Goal: Task Accomplishment & Management: Use online tool/utility

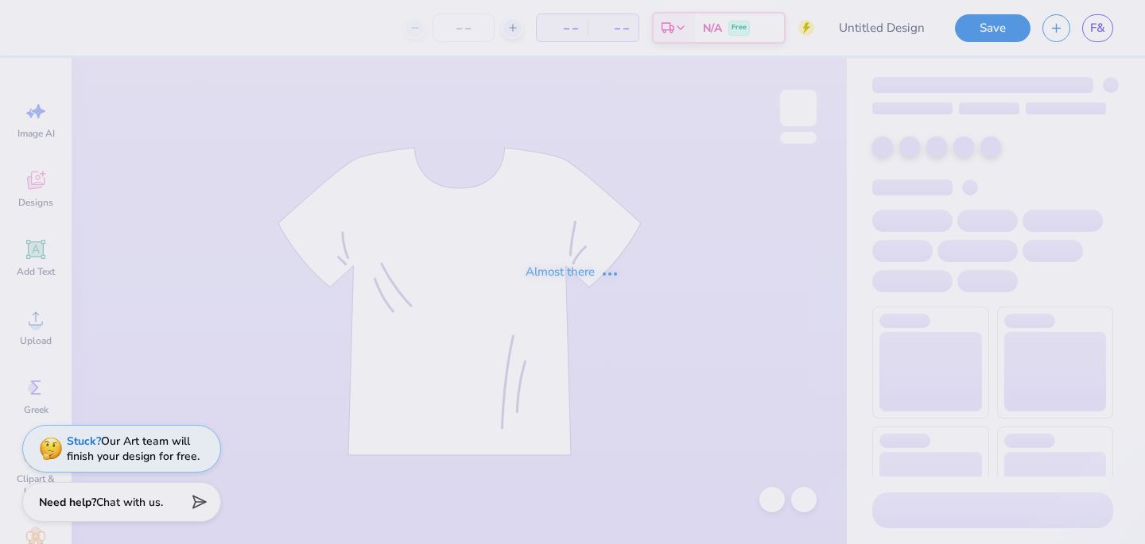
type input "Flame & Fortune : [GEOGRAPHIC_DATA]"
type input "24"
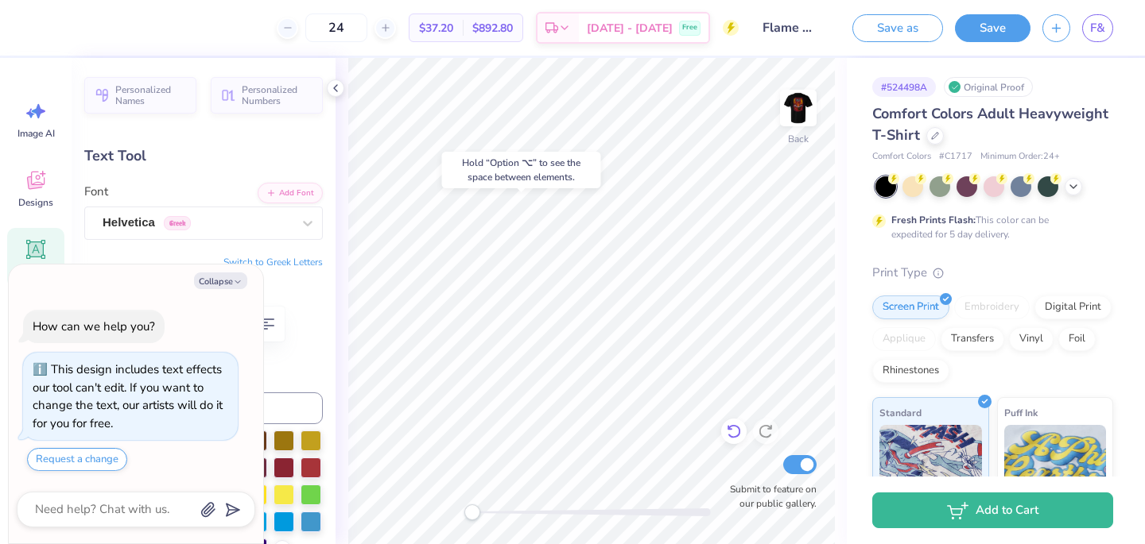
click at [726, 438] on icon at bounding box center [734, 432] width 16 height 16
click at [234, 282] on icon "button" at bounding box center [238, 282] width 10 height 10
type textarea "x"
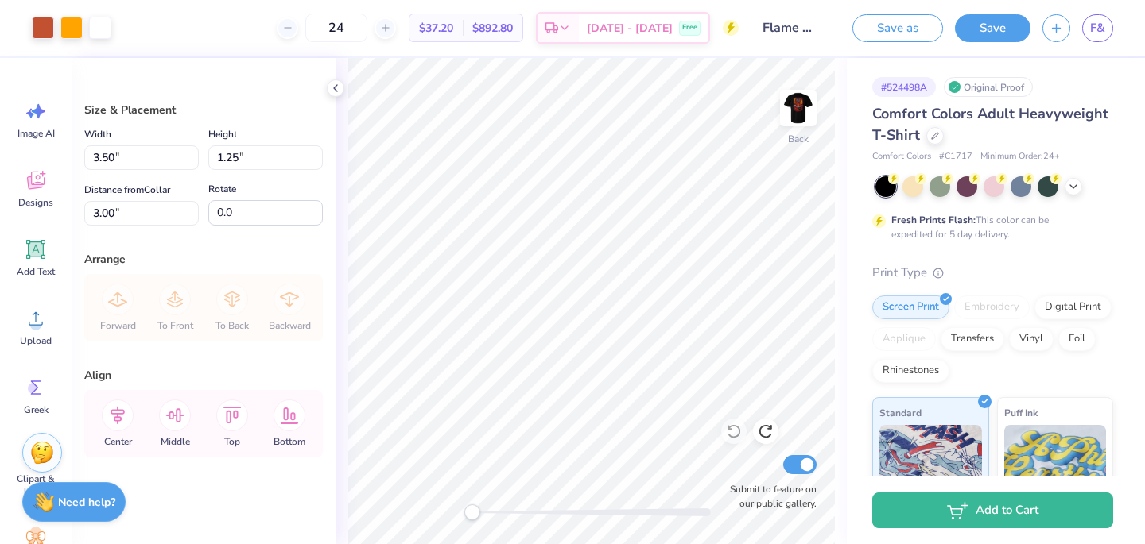
type input "3.77"
type input "1.35"
type input "4.21"
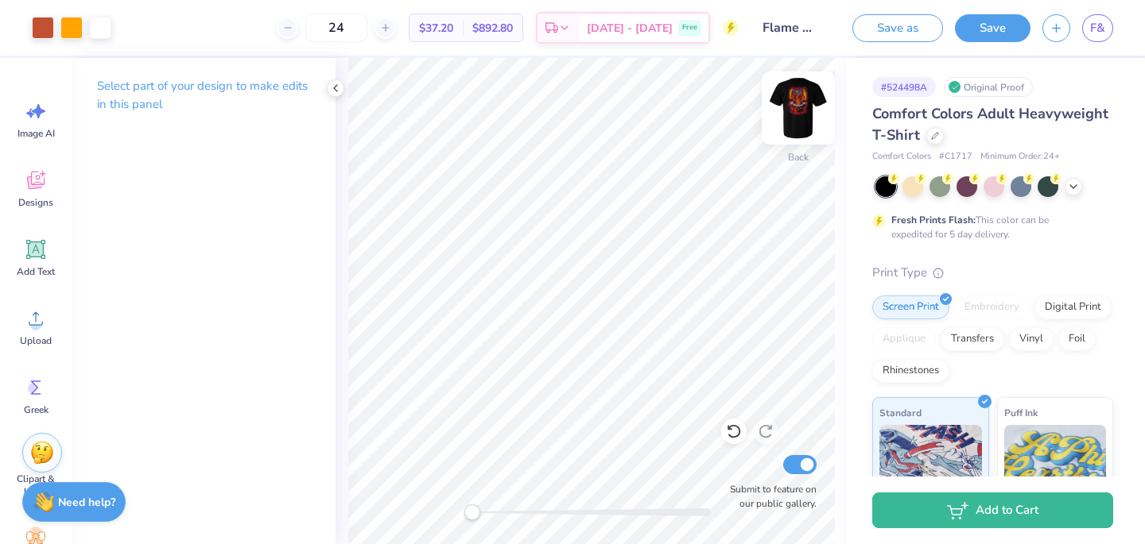
click at [800, 110] on img at bounding box center [798, 108] width 64 height 64
click at [339, 90] on icon at bounding box center [335, 88] width 13 height 13
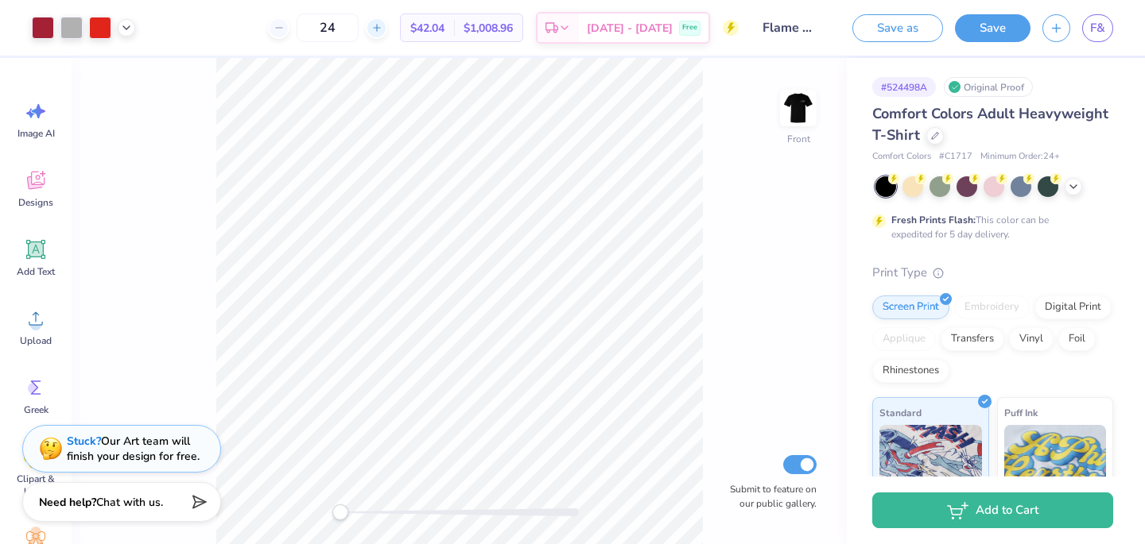
click at [382, 29] on icon at bounding box center [376, 27] width 11 height 11
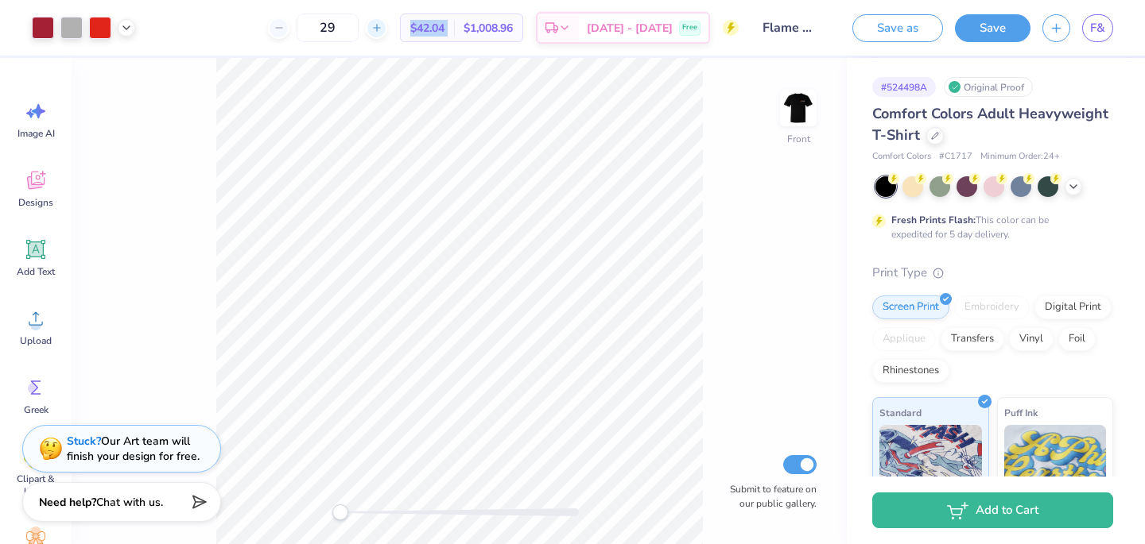
click at [382, 29] on icon at bounding box center [376, 27] width 11 height 11
click at [358, 29] on input "30" at bounding box center [327, 28] width 62 height 29
type input "3"
click at [809, 102] on img at bounding box center [798, 108] width 64 height 64
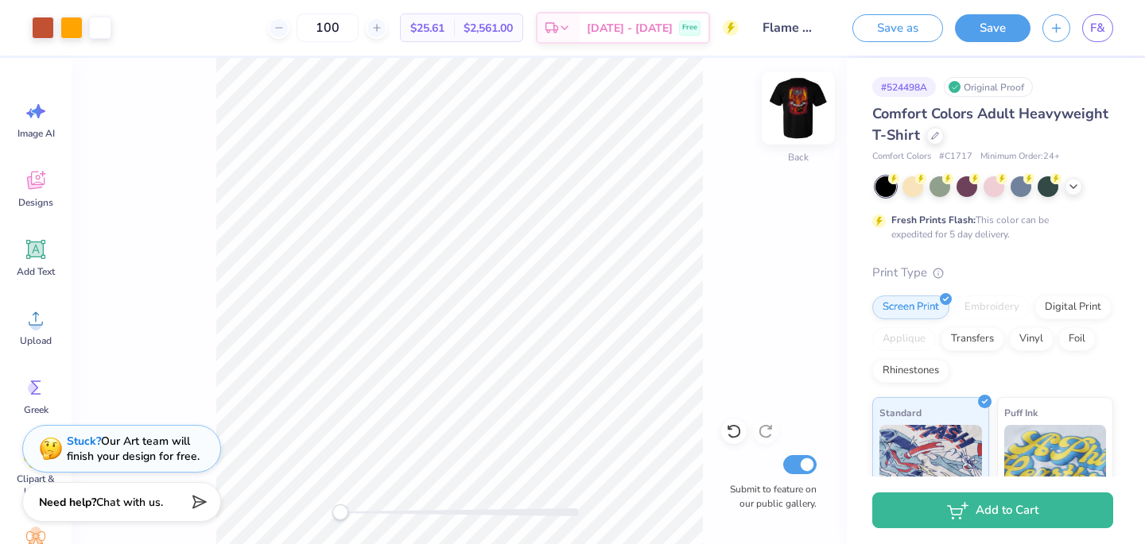
click at [807, 104] on img at bounding box center [798, 108] width 64 height 64
click at [808, 109] on img at bounding box center [798, 108] width 64 height 64
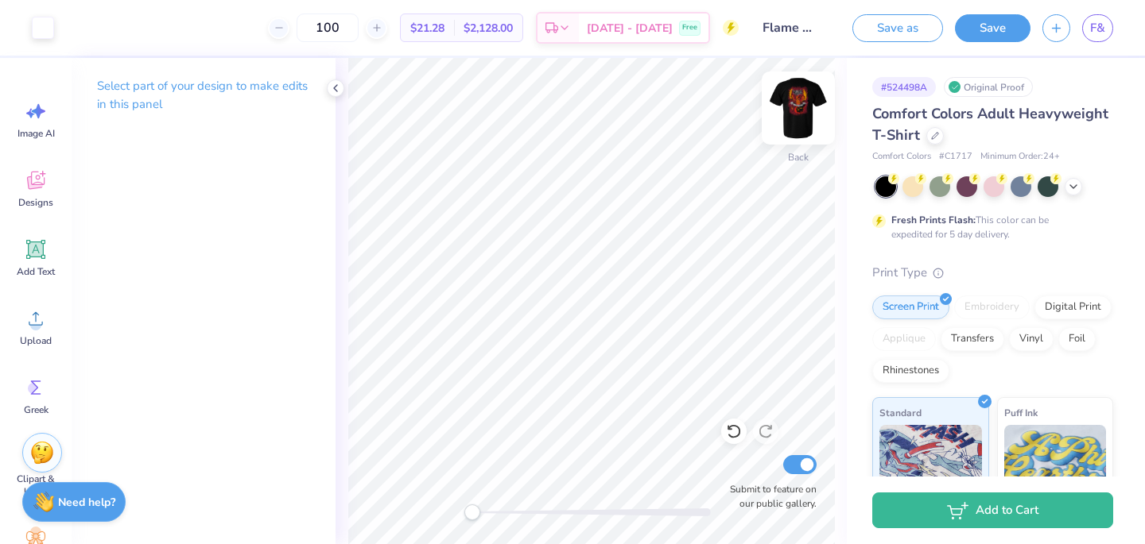
click at [800, 96] on img at bounding box center [798, 108] width 64 height 64
click at [358, 26] on input "100" at bounding box center [327, 28] width 62 height 29
type input "1"
type input "75"
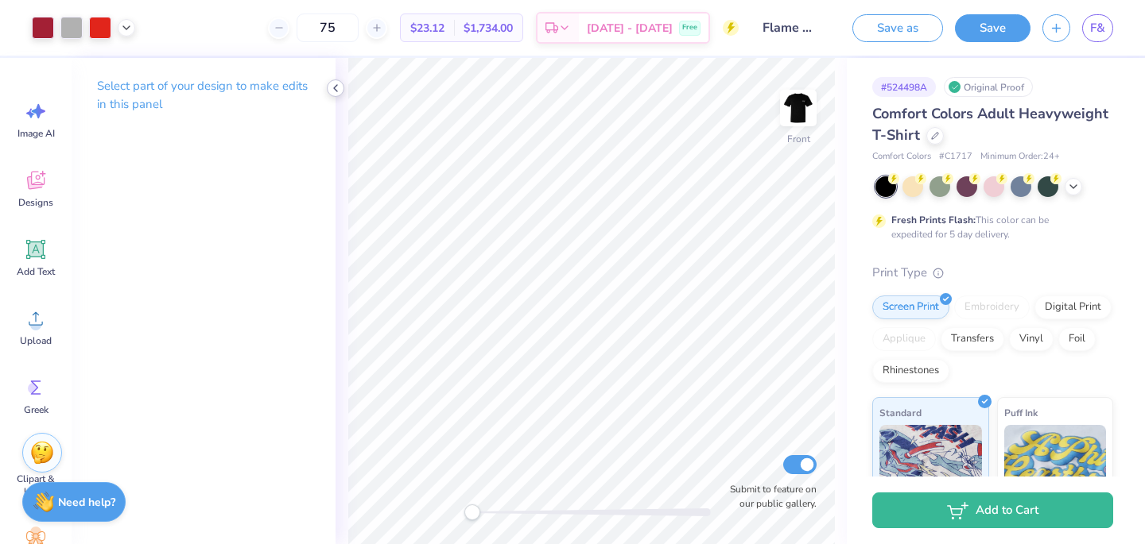
click at [336, 82] on icon at bounding box center [335, 88] width 13 height 13
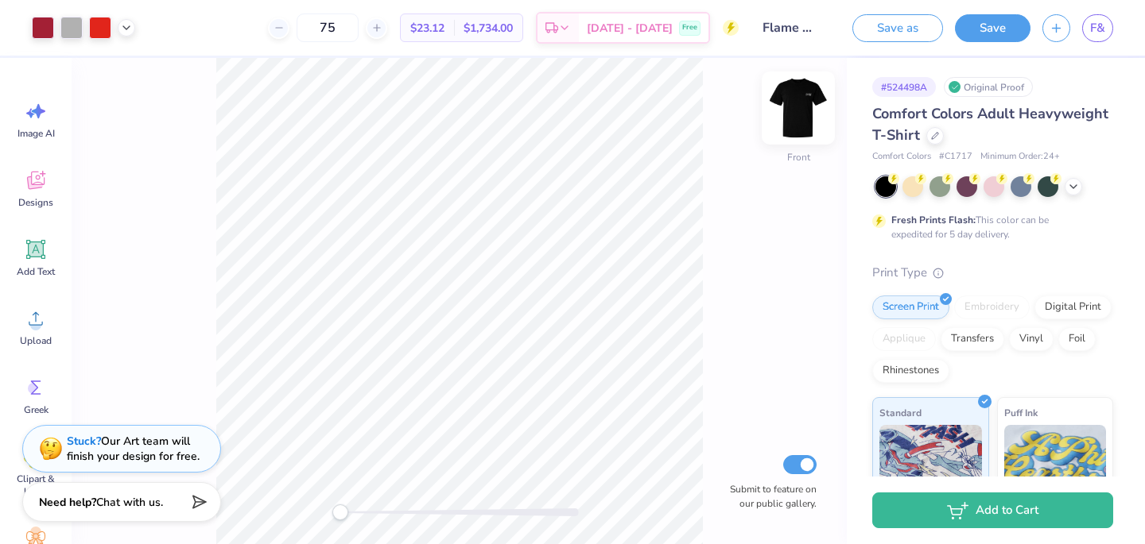
click at [803, 102] on img at bounding box center [798, 108] width 64 height 64
click at [803, 102] on img at bounding box center [798, 108] width 32 height 32
click at [1078, 188] on icon at bounding box center [1073, 185] width 13 height 13
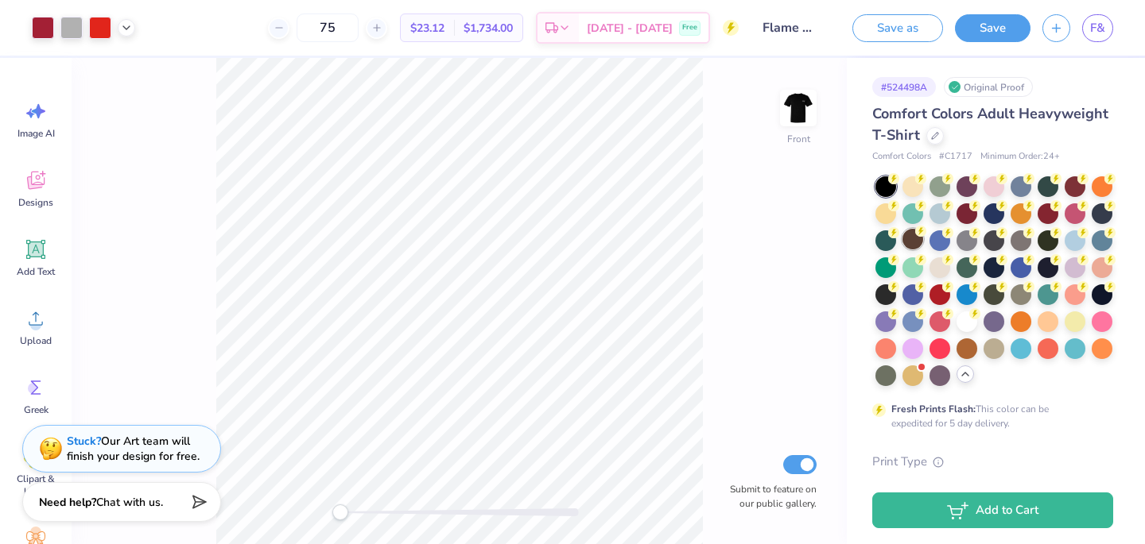
click at [913, 240] on div at bounding box center [912, 239] width 21 height 21
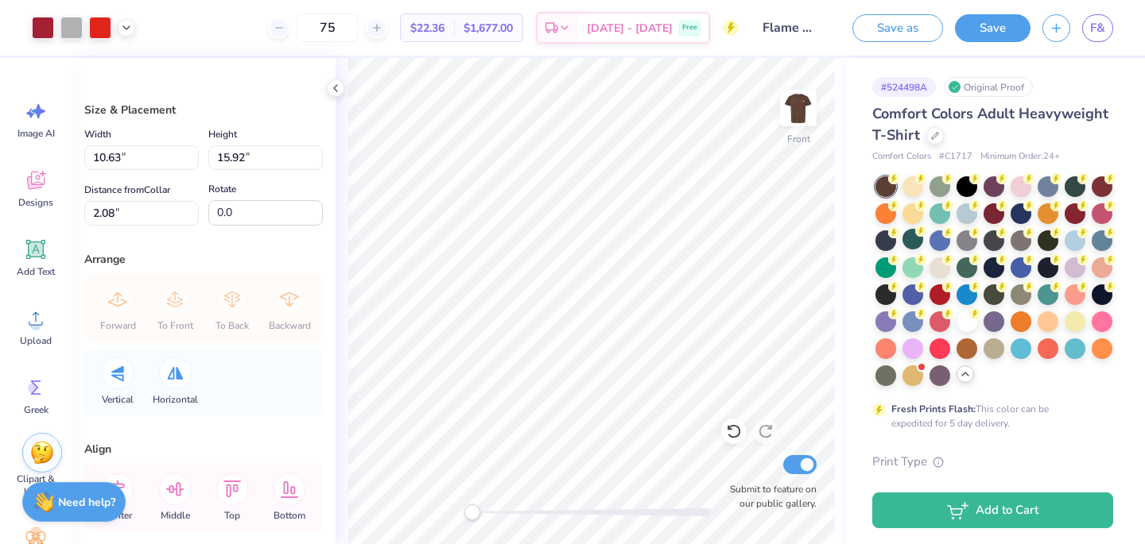
type input "10.63"
type input "15.92"
type input "2.08"
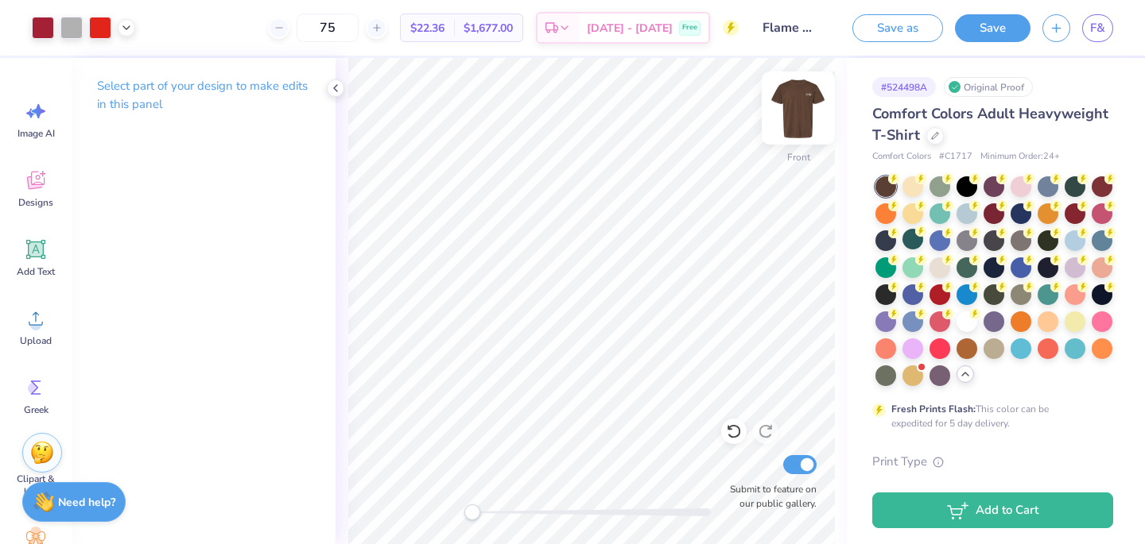
click at [794, 103] on img at bounding box center [798, 108] width 64 height 64
click at [794, 103] on img at bounding box center [798, 108] width 32 height 32
click at [332, 85] on icon at bounding box center [335, 88] width 13 height 13
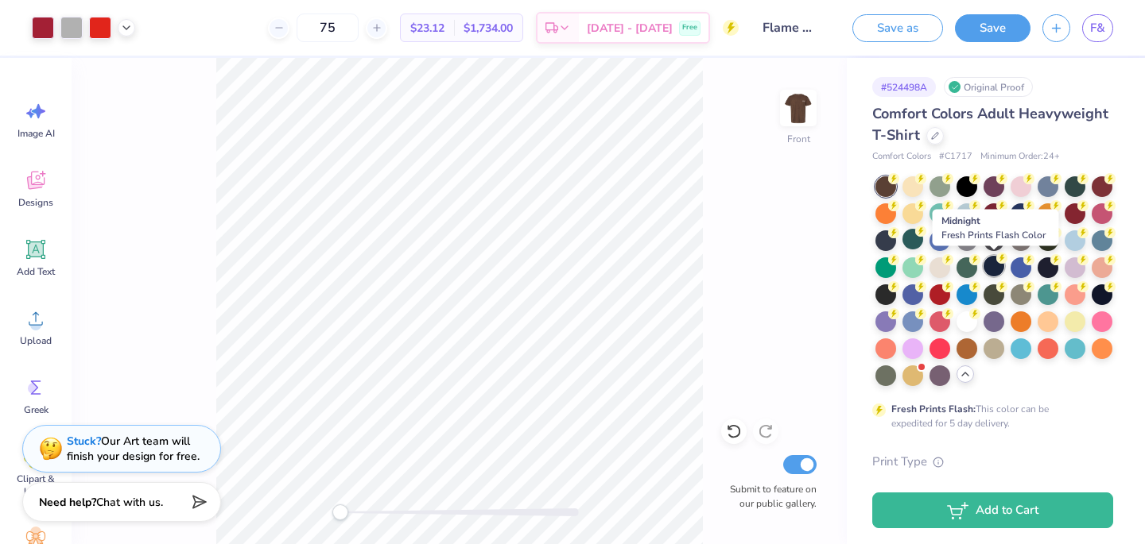
click at [992, 261] on div at bounding box center [993, 266] width 21 height 21
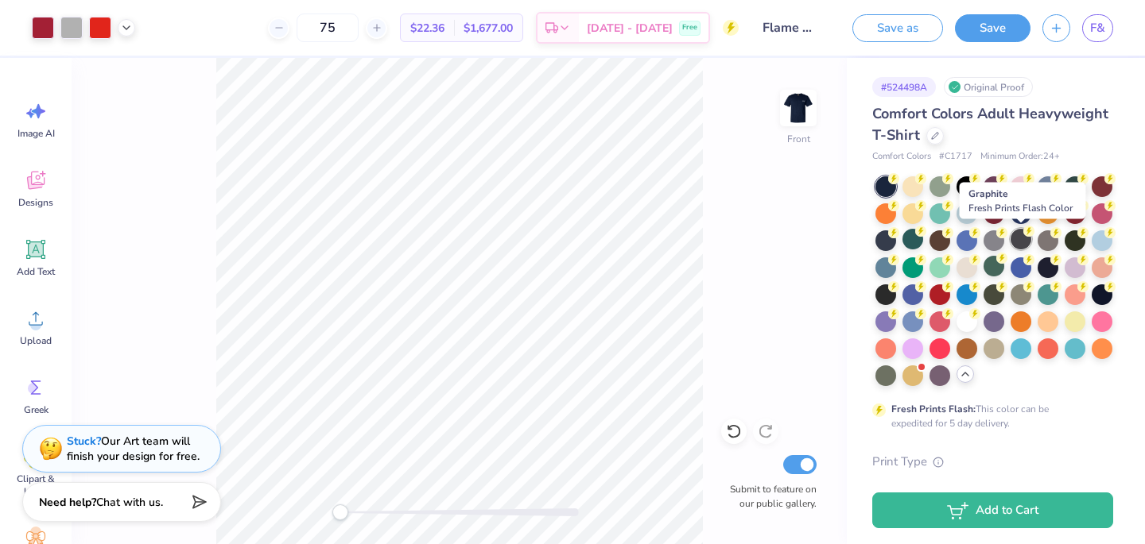
click at [1029, 245] on div at bounding box center [1020, 239] width 21 height 21
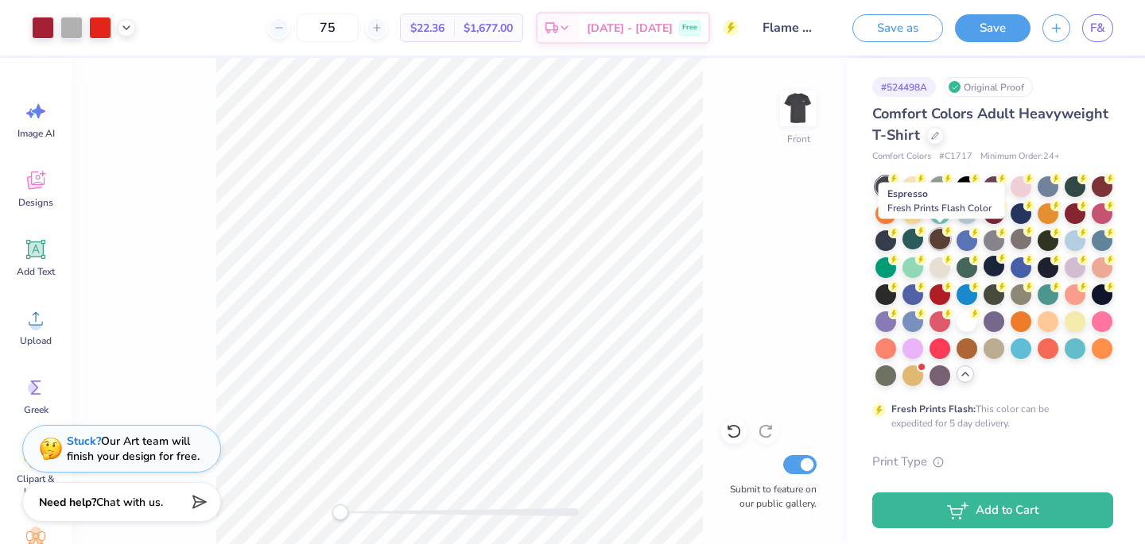
click at [937, 232] on div at bounding box center [939, 239] width 21 height 21
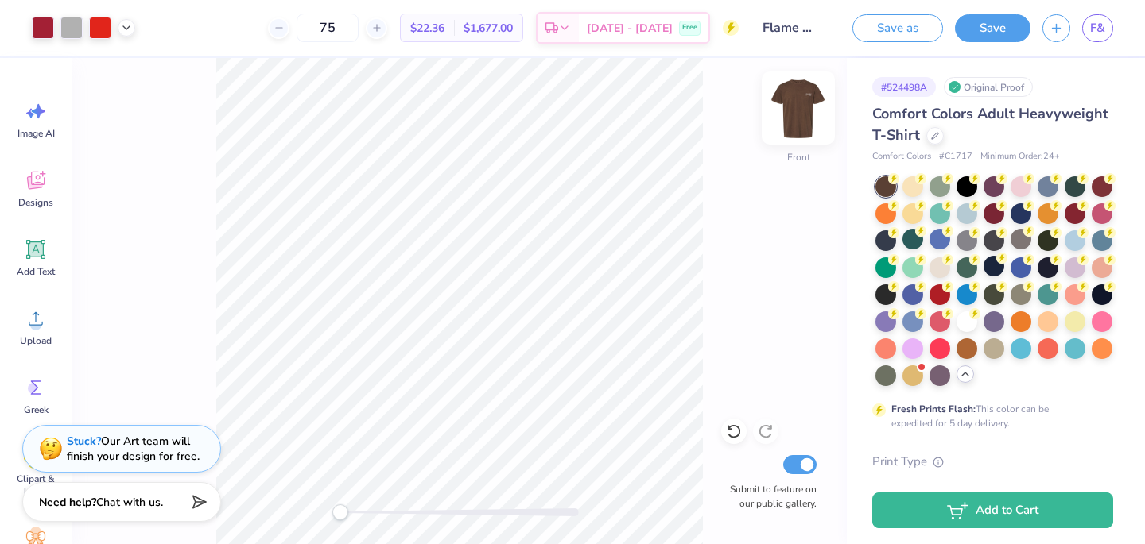
click at [789, 110] on img at bounding box center [798, 108] width 64 height 64
click at [816, 114] on img at bounding box center [798, 108] width 64 height 64
click at [814, 114] on img at bounding box center [798, 108] width 32 height 32
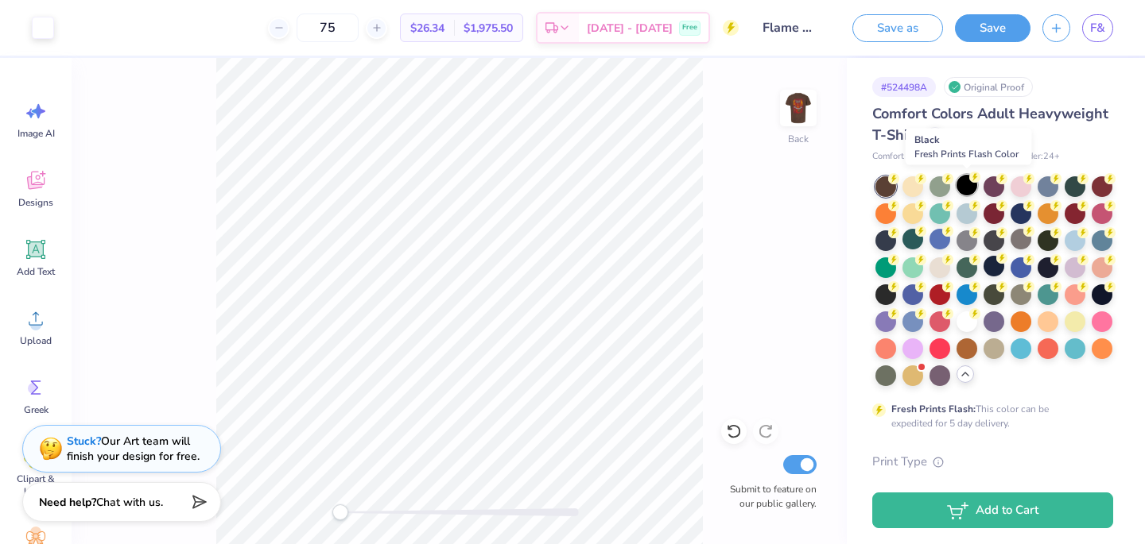
click at [964, 185] on div at bounding box center [966, 185] width 21 height 21
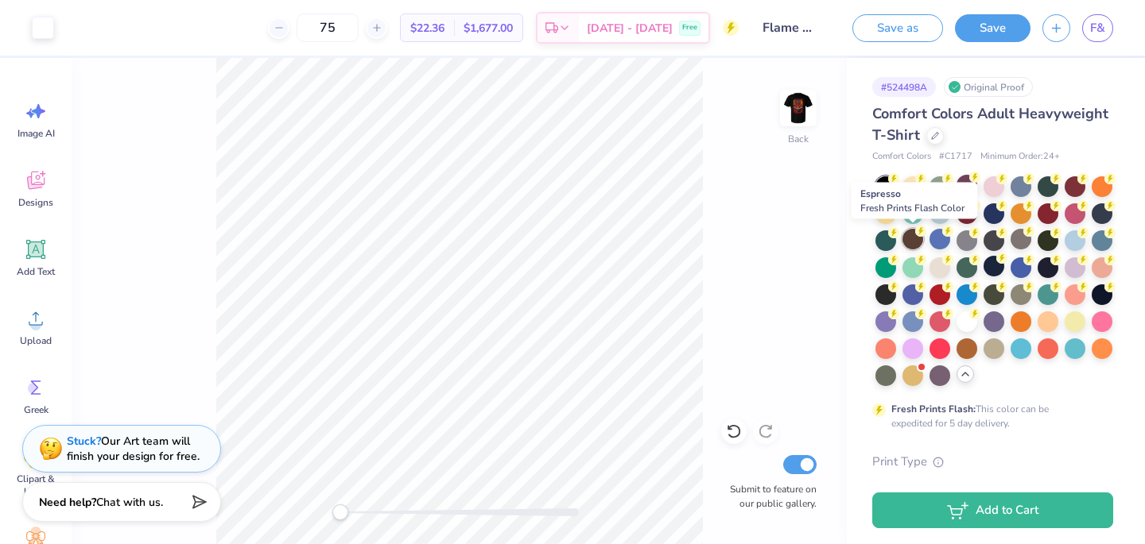
click at [915, 230] on circle at bounding box center [920, 231] width 11 height 11
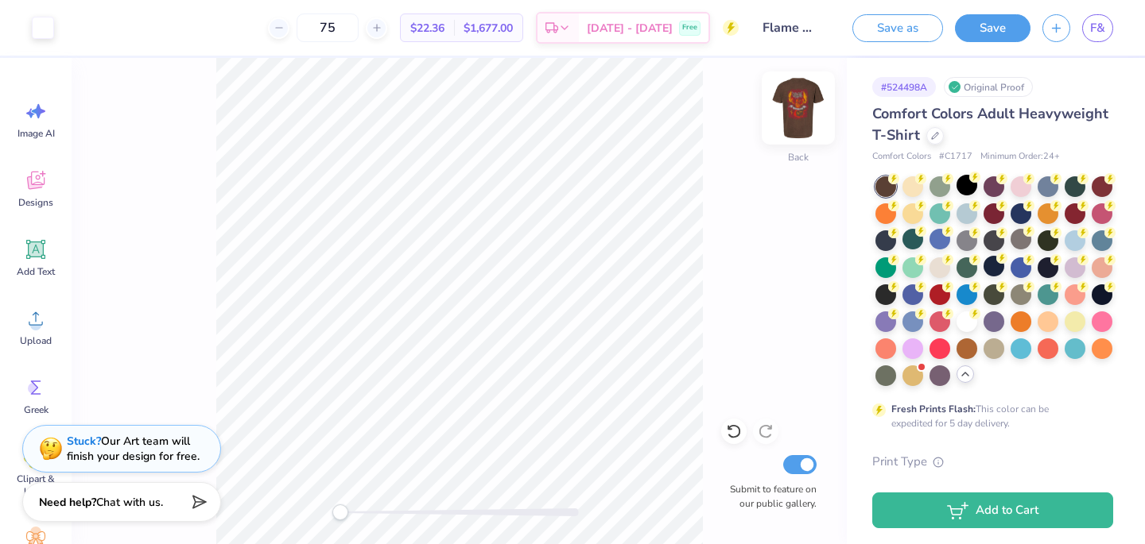
click at [802, 97] on img at bounding box center [798, 108] width 64 height 64
click at [802, 97] on img at bounding box center [798, 108] width 32 height 32
click at [804, 113] on img at bounding box center [798, 108] width 64 height 64
click at [804, 113] on img at bounding box center [798, 108] width 32 height 32
click at [986, 32] on button "Save" at bounding box center [993, 26] width 76 height 28
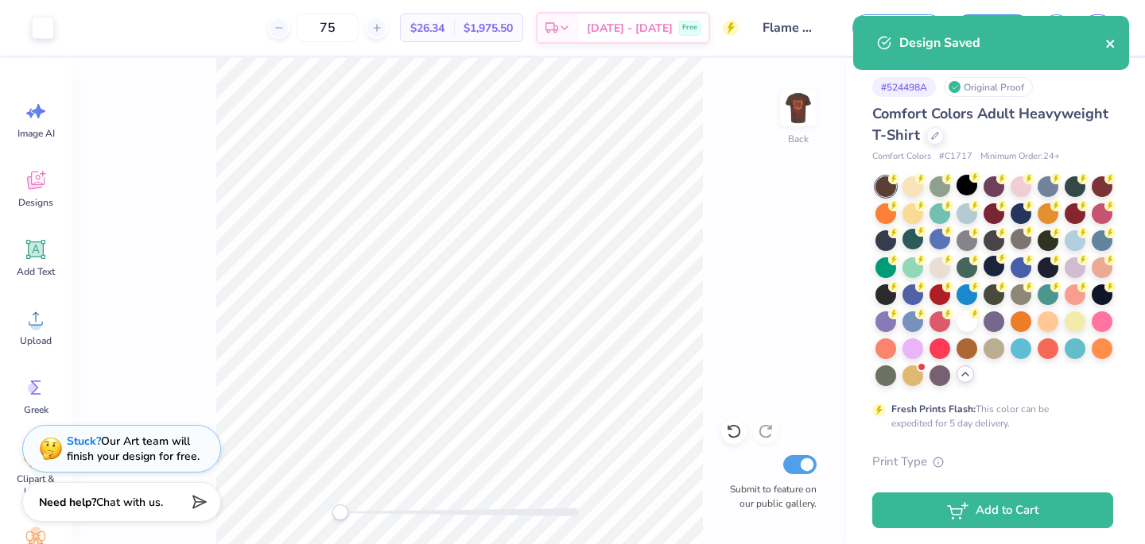
click at [1110, 39] on icon "close" at bounding box center [1110, 43] width 11 height 13
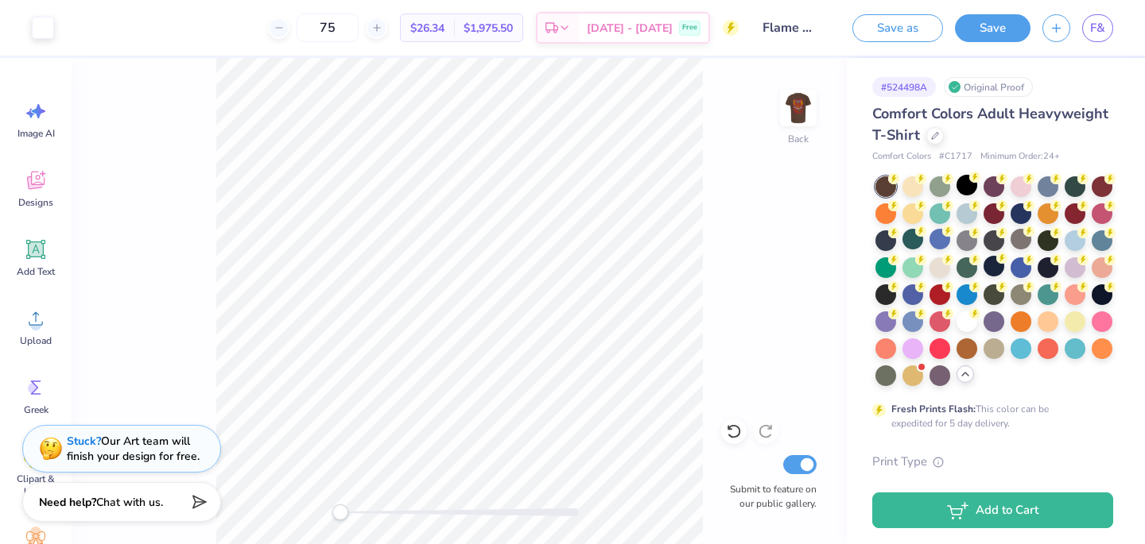
click at [1112, 32] on div "Design Saved" at bounding box center [991, 49] width 282 height 72
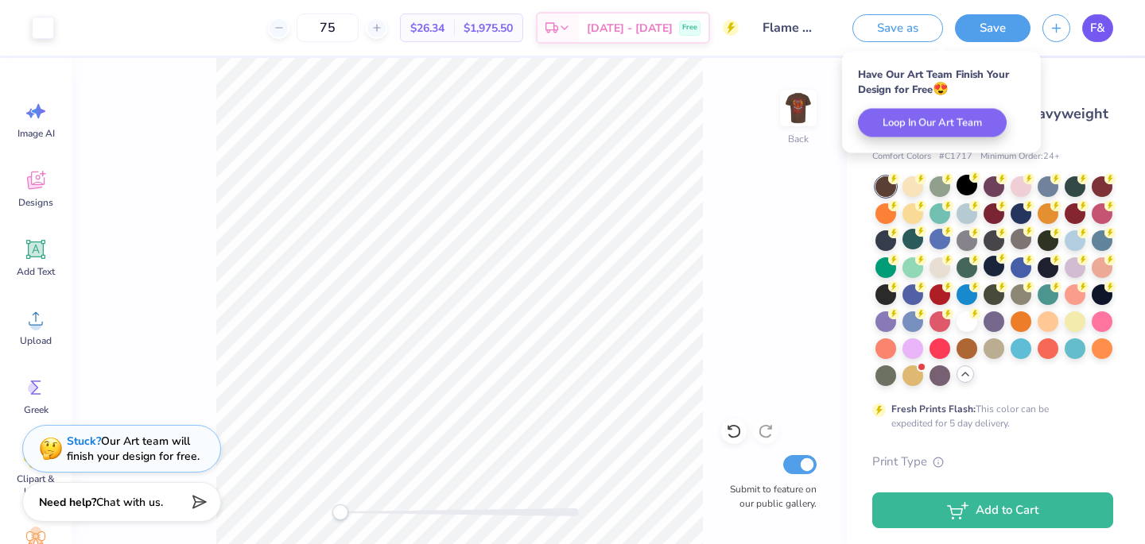
click at [1105, 32] on link "F&" at bounding box center [1097, 28] width 31 height 28
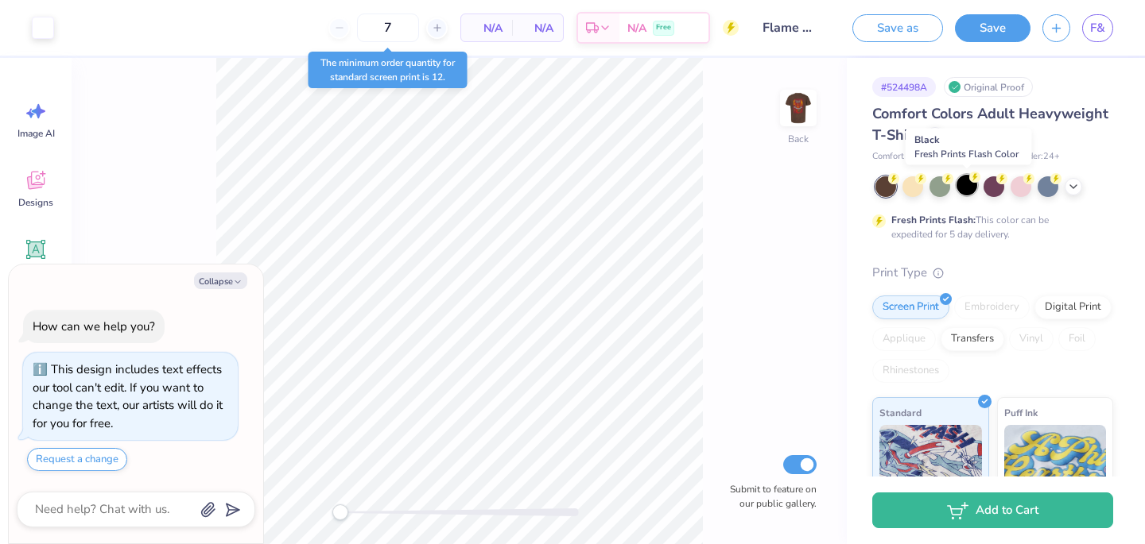
click at [965, 187] on div at bounding box center [966, 185] width 21 height 21
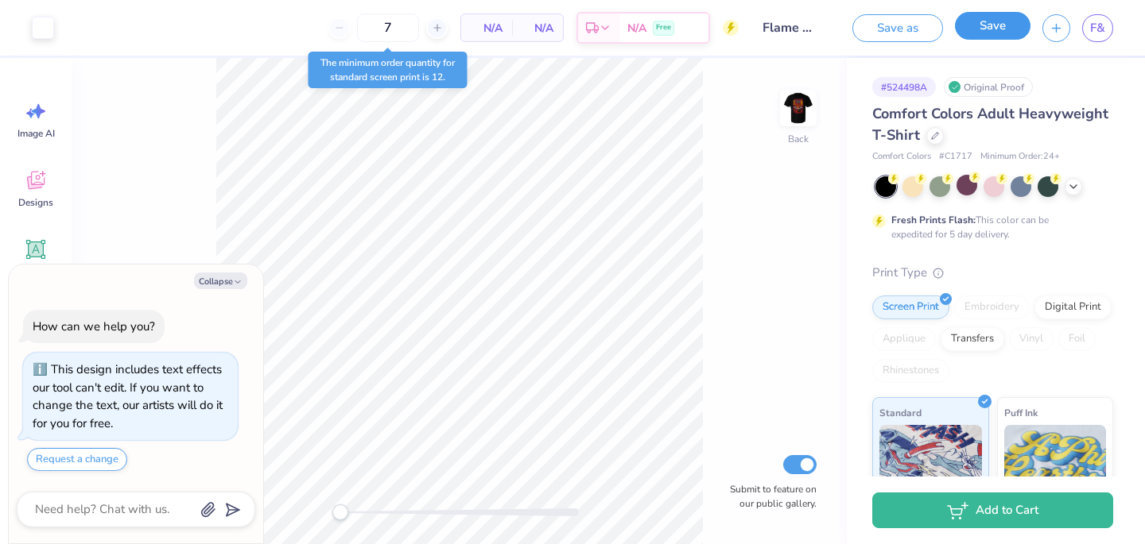
click at [983, 27] on button "Save" at bounding box center [993, 26] width 76 height 28
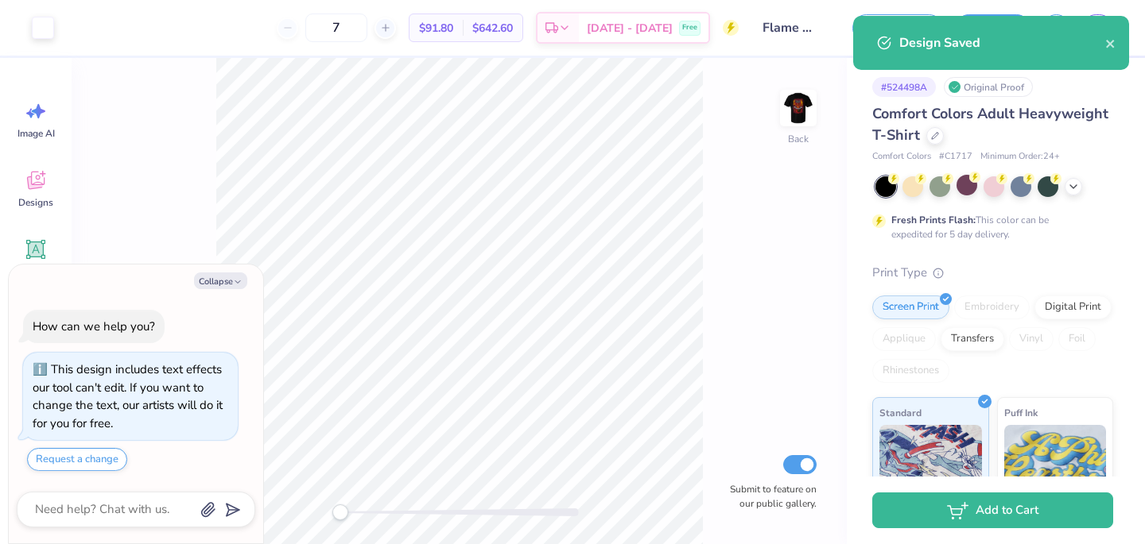
click at [1113, 54] on div "Design Saved" at bounding box center [991, 43] width 276 height 54
click at [1113, 46] on icon "close" at bounding box center [1110, 43] width 11 height 13
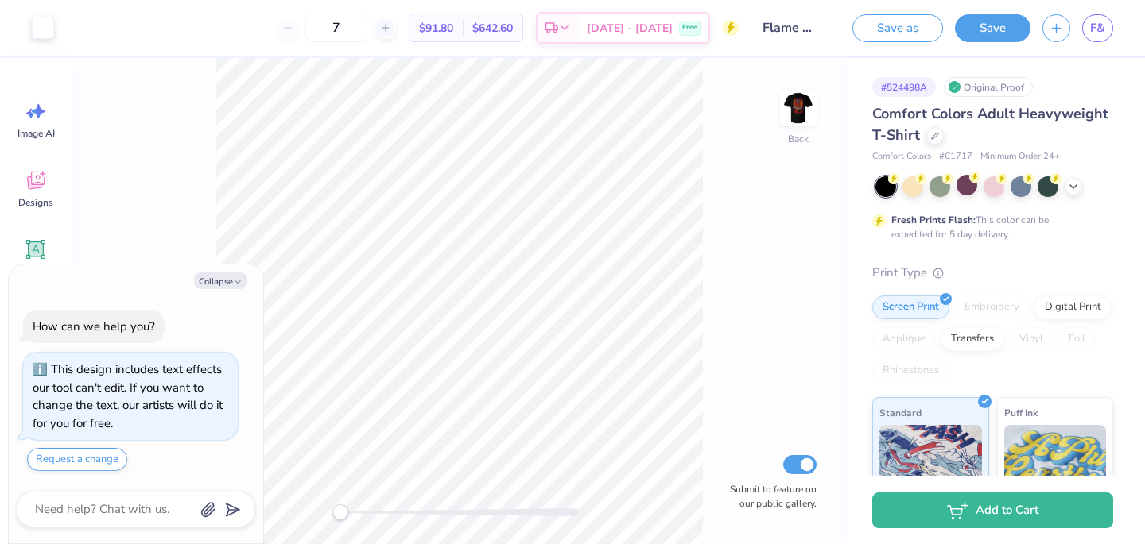
click at [1101, 19] on div "Design Saved" at bounding box center [991, 16] width 282 height 6
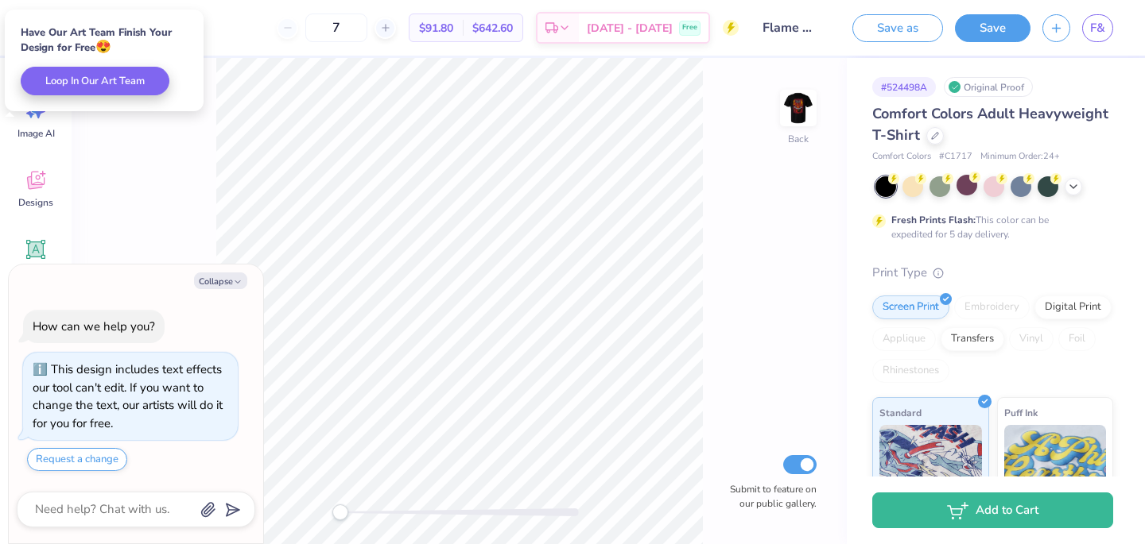
type textarea "x"
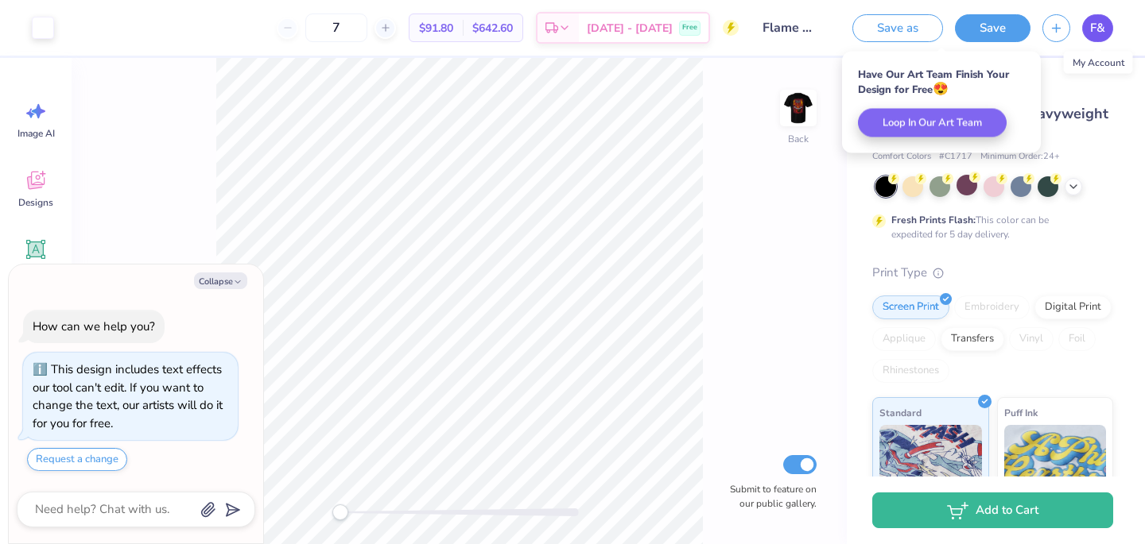
click at [1101, 26] on span "F&" at bounding box center [1097, 28] width 15 height 18
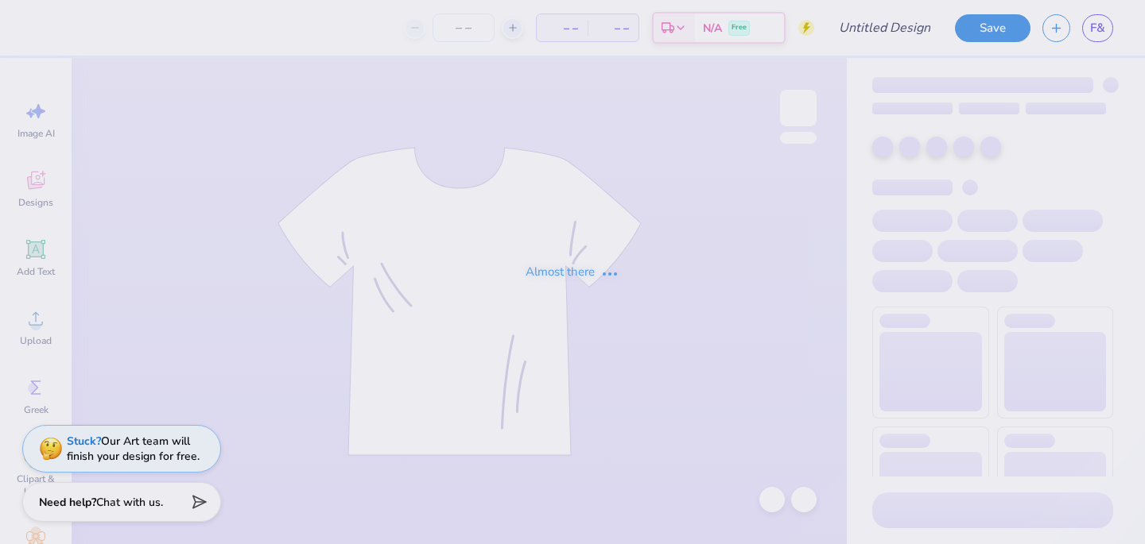
type input "Flame & Fortune : [GEOGRAPHIC_DATA]"
type input "75"
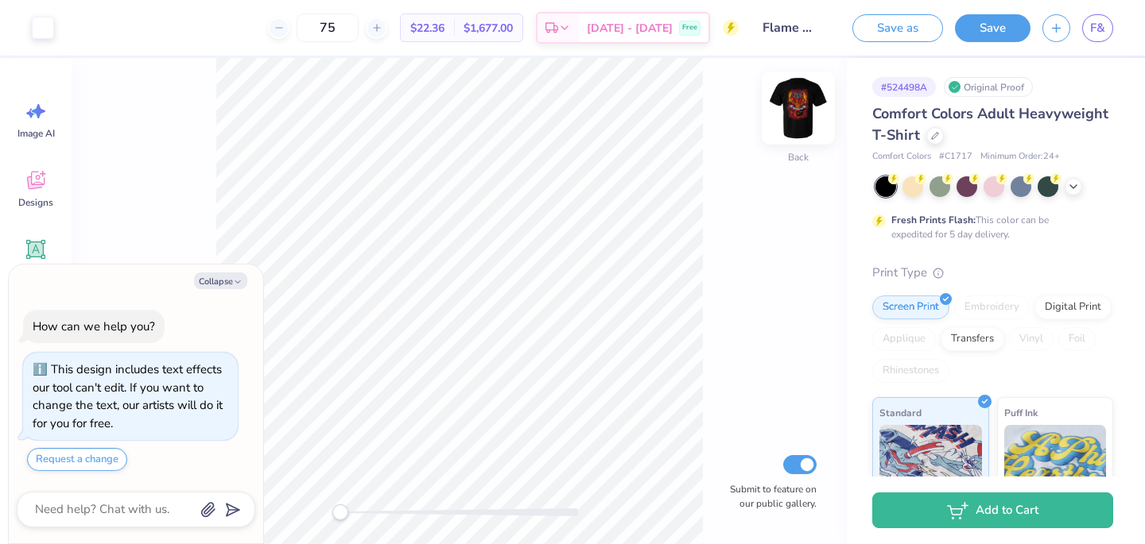
click at [813, 104] on img at bounding box center [798, 108] width 64 height 64
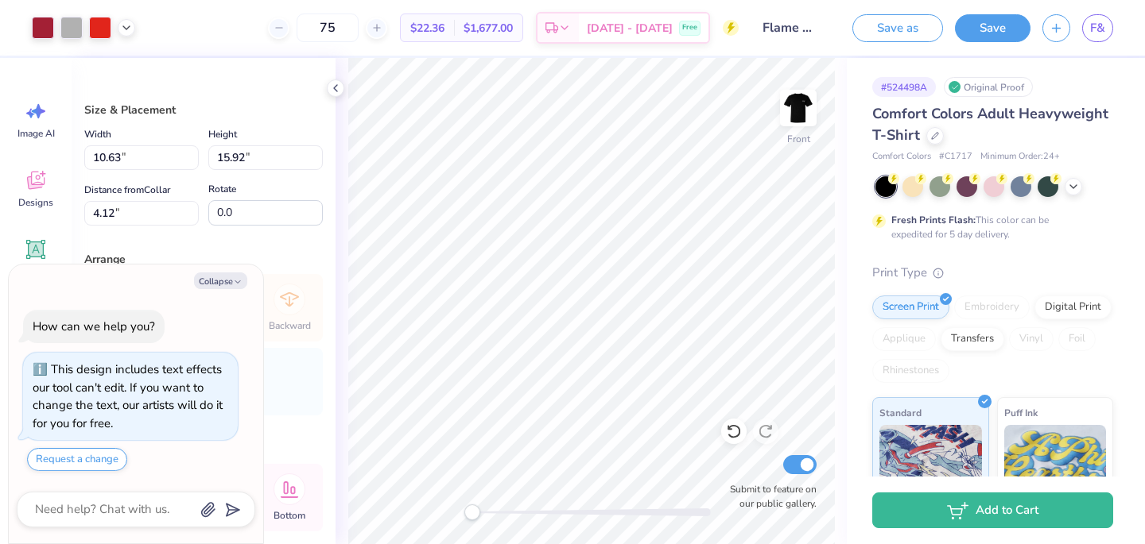
type textarea "x"
type input "11.42"
type input "17.10"
type input "3.77"
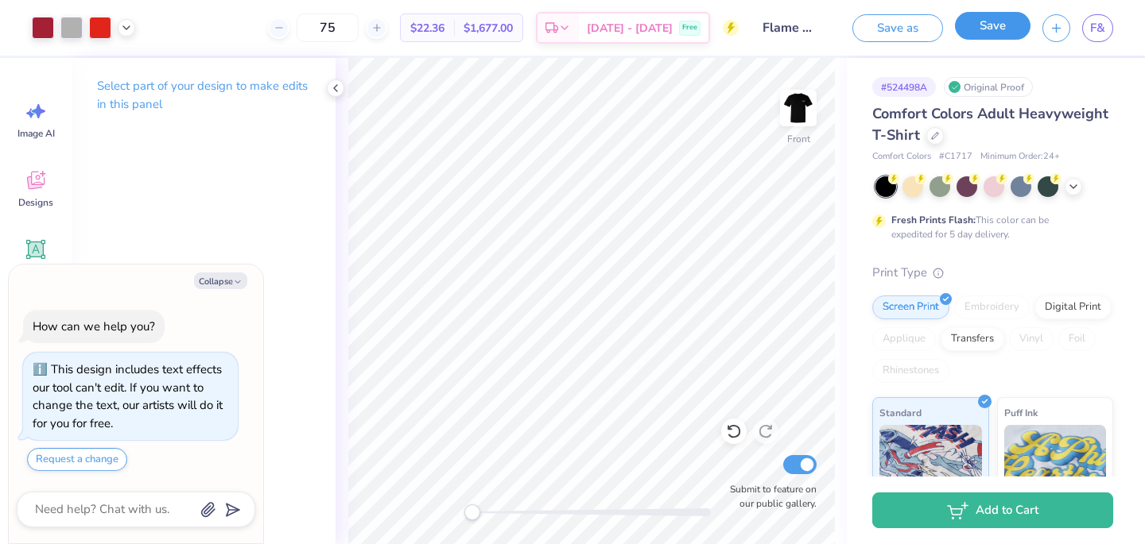
click at [1001, 29] on button "Save" at bounding box center [993, 26] width 76 height 28
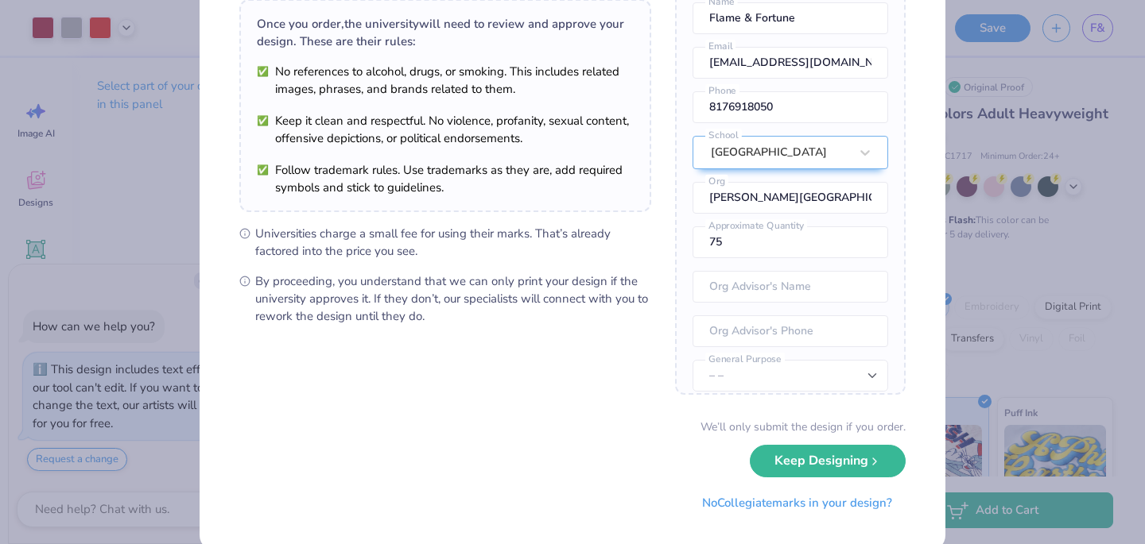
scroll to position [147, 0]
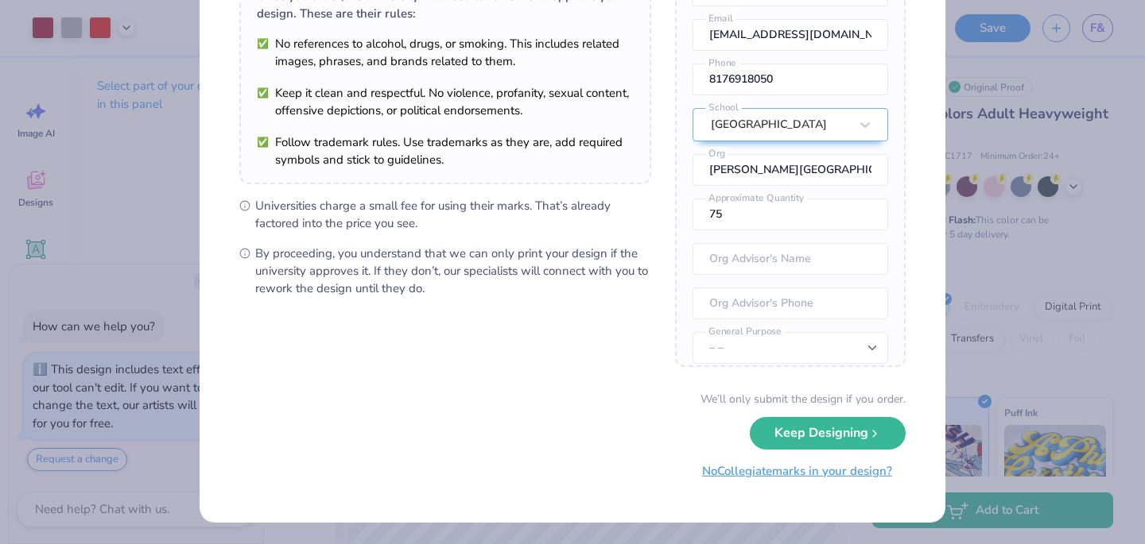
click at [832, 467] on button "No Collegiate marks in your design?" at bounding box center [796, 471] width 217 height 33
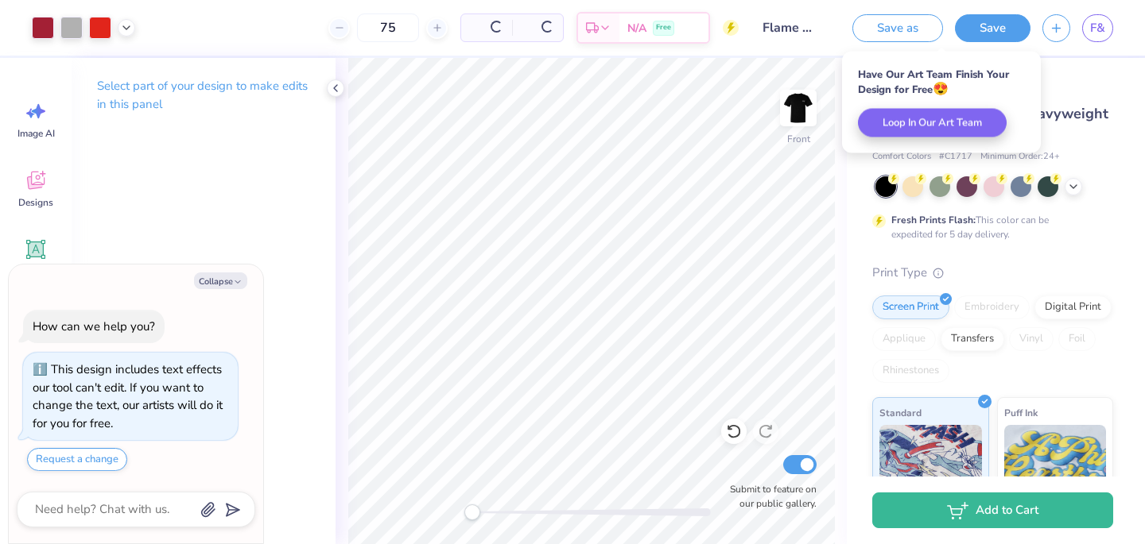
scroll to position [0, 0]
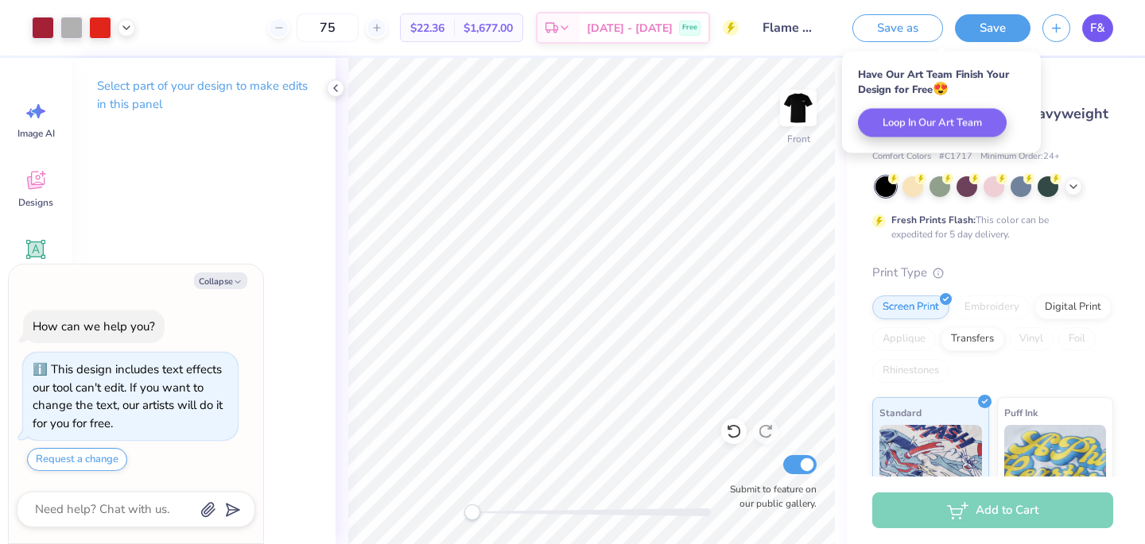
click at [1090, 26] on span "F&" at bounding box center [1097, 28] width 15 height 18
type textarea "x"
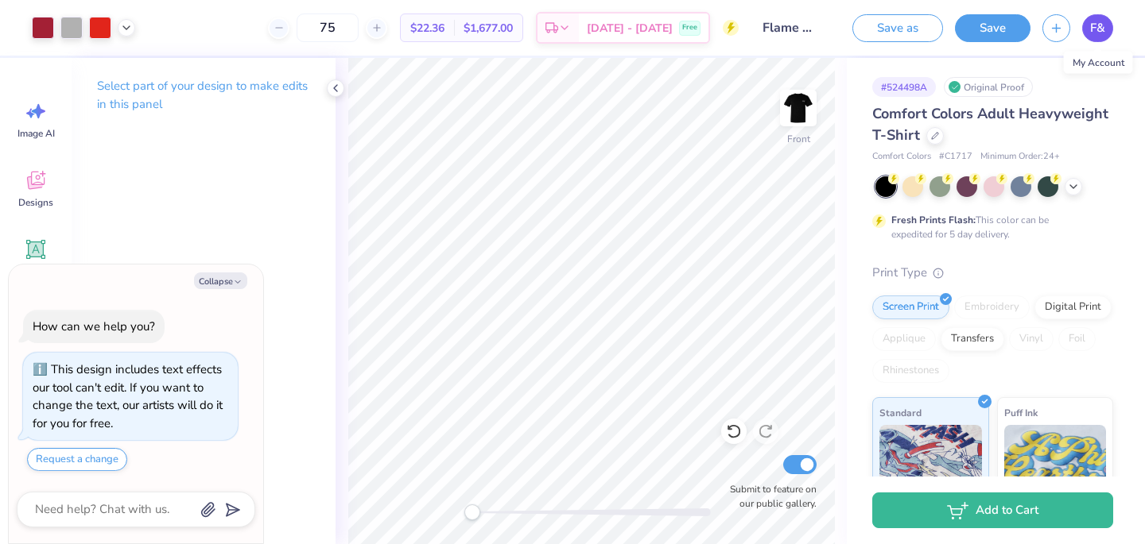
click at [1098, 25] on span "F&" at bounding box center [1097, 28] width 15 height 18
